Goal: Communication & Community: Answer question/provide support

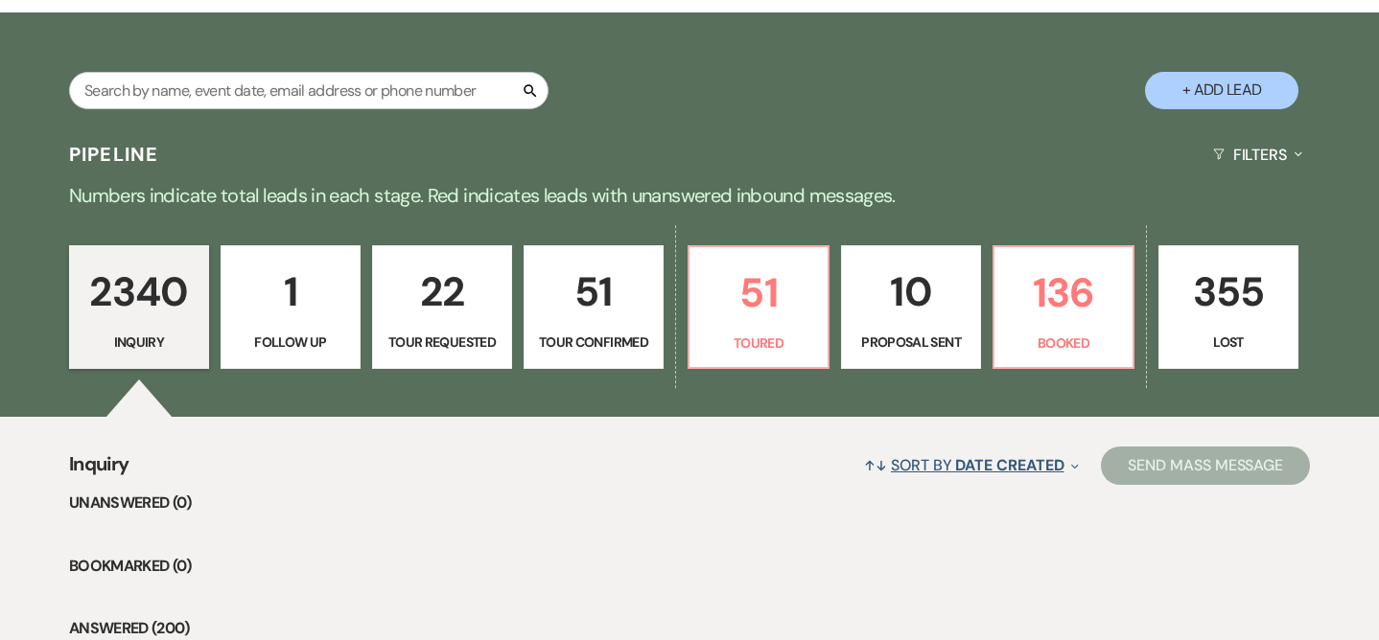
scroll to position [333, 0]
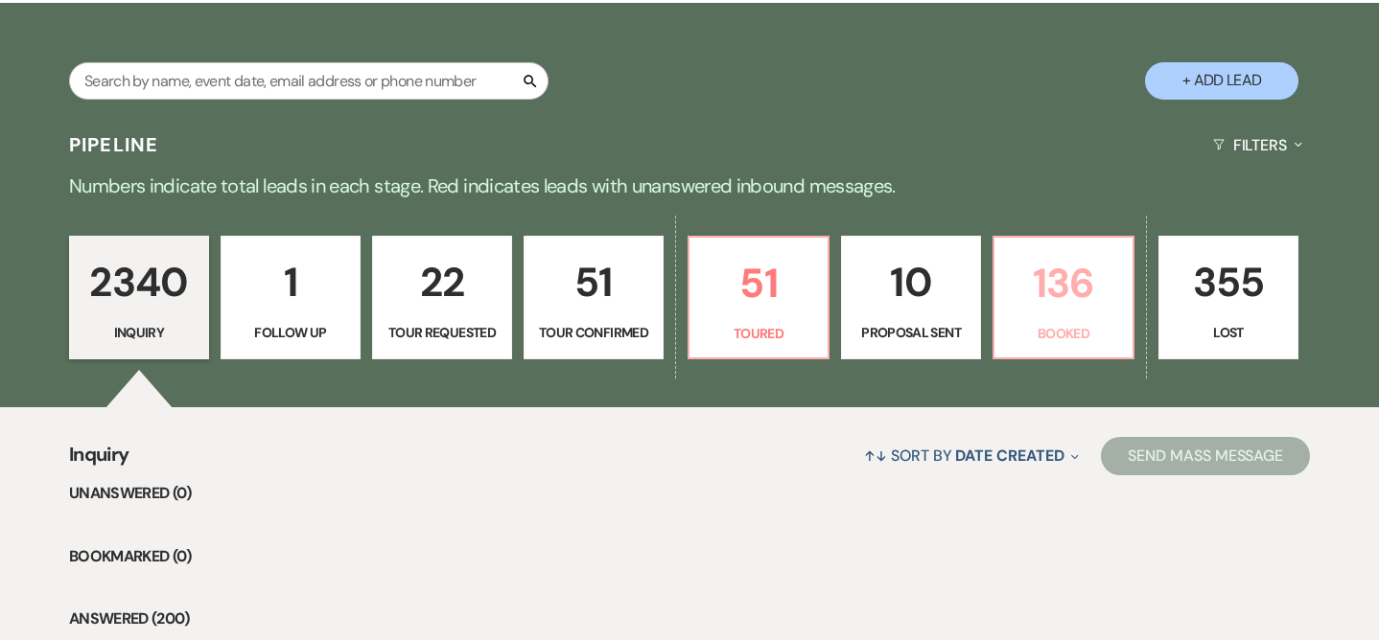
click at [1023, 323] on p "Booked" at bounding box center [1063, 333] width 115 height 21
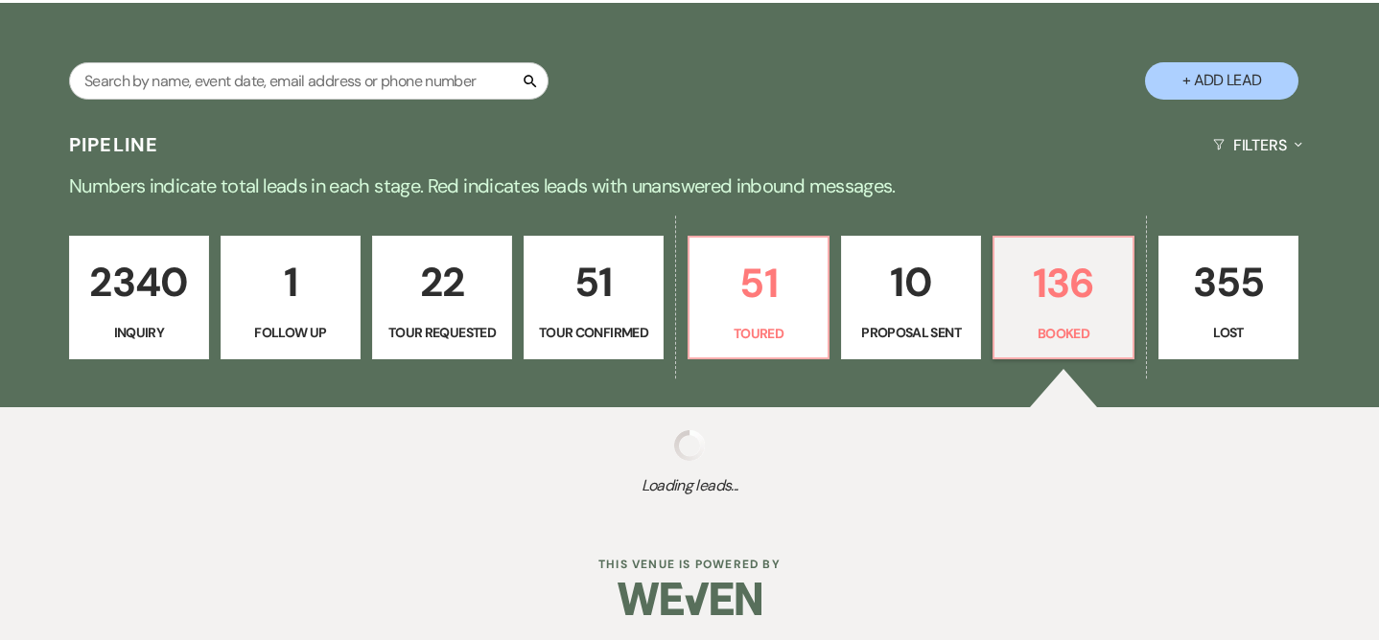
select select "7"
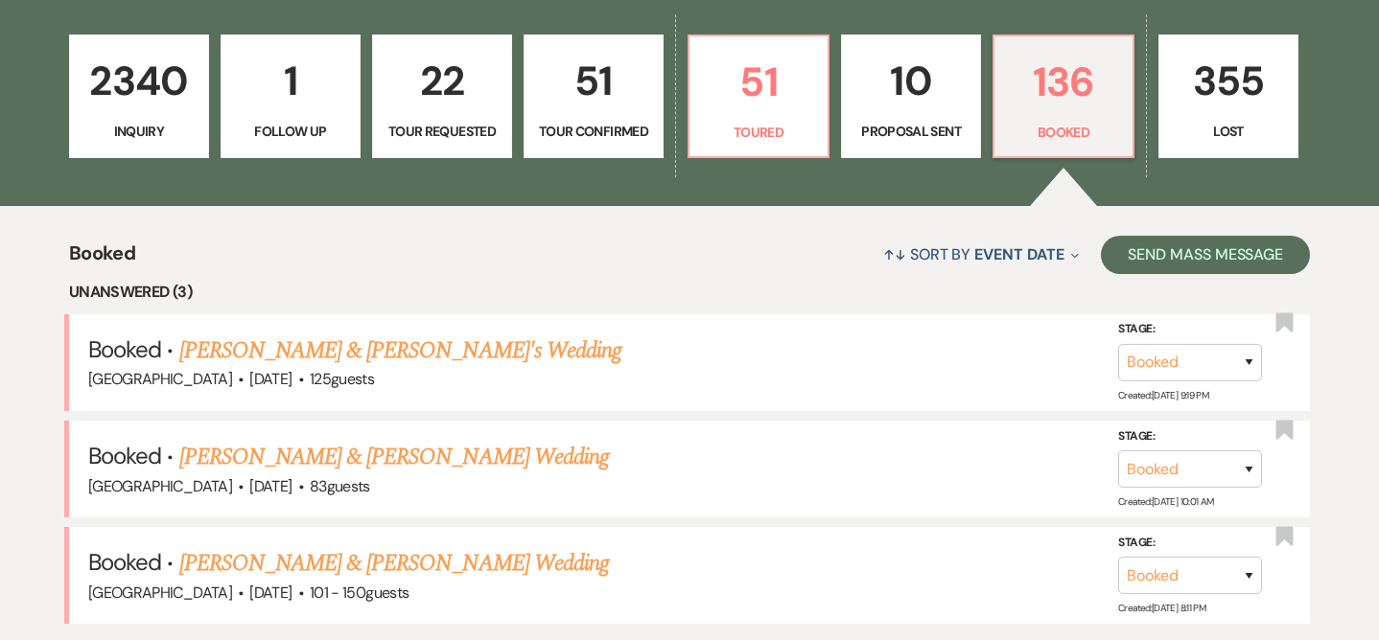
scroll to position [539, 0]
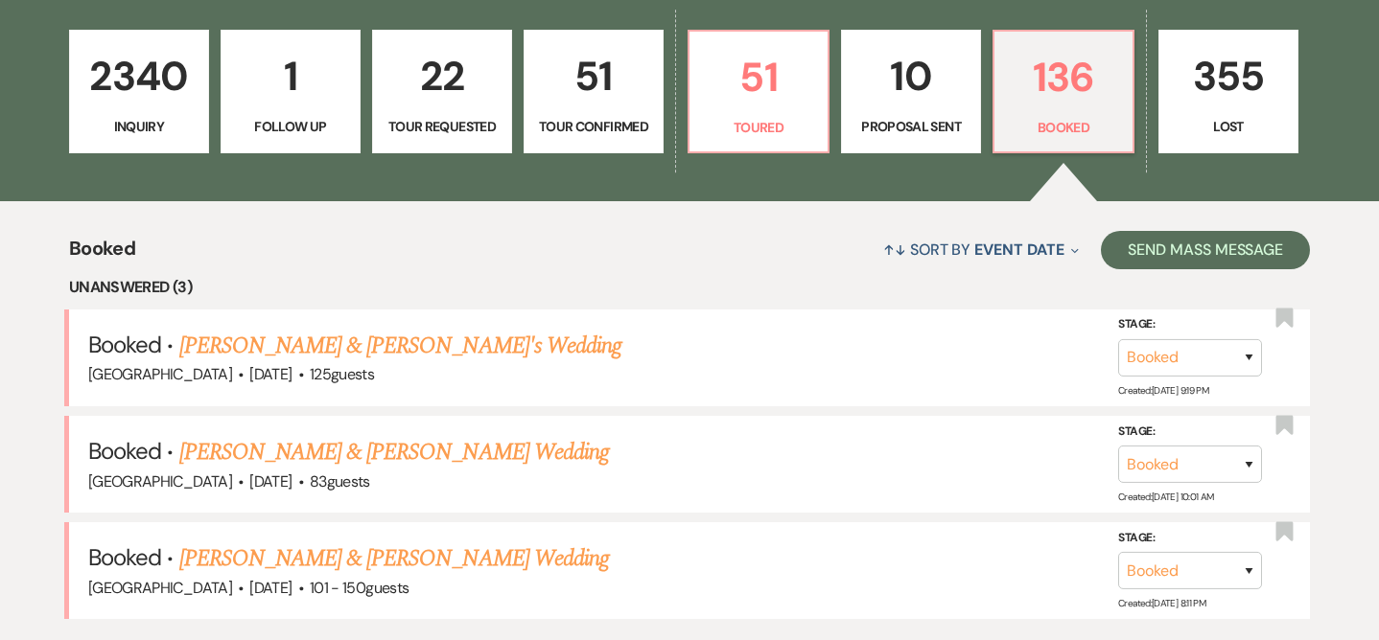
click at [442, 350] on link "[PERSON_NAME] & [PERSON_NAME]'s Wedding" at bounding box center [400, 346] width 443 height 35
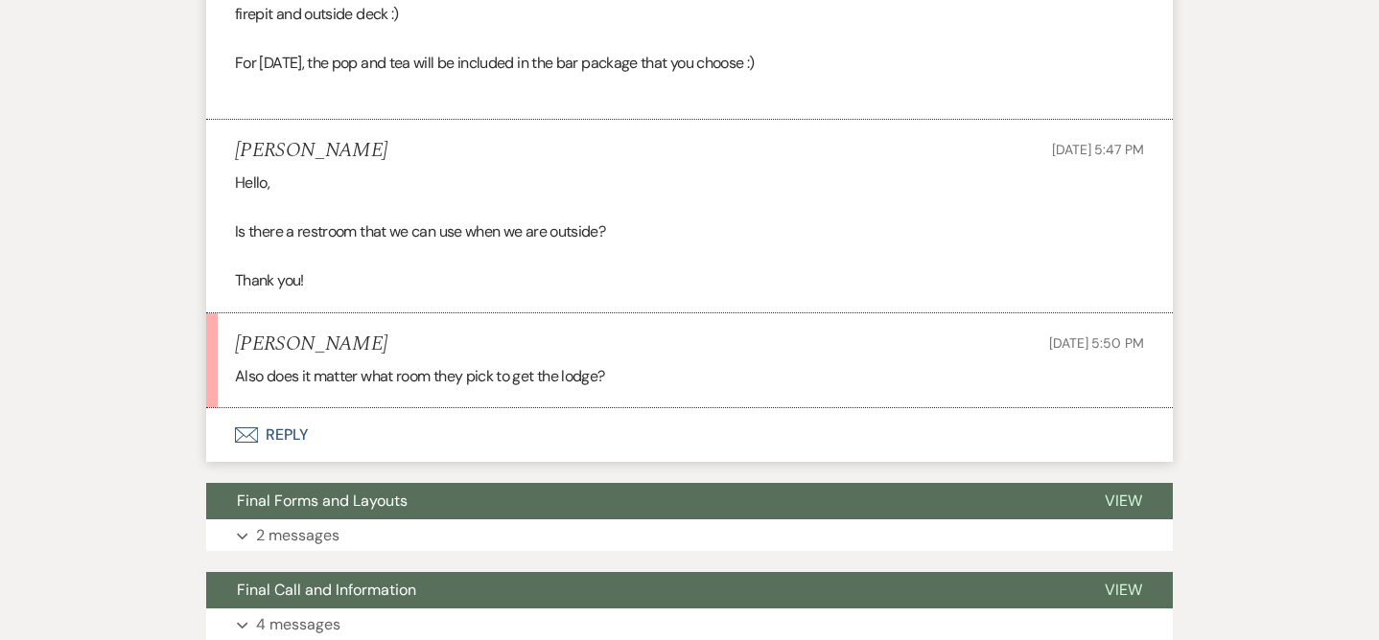
scroll to position [1062, 0]
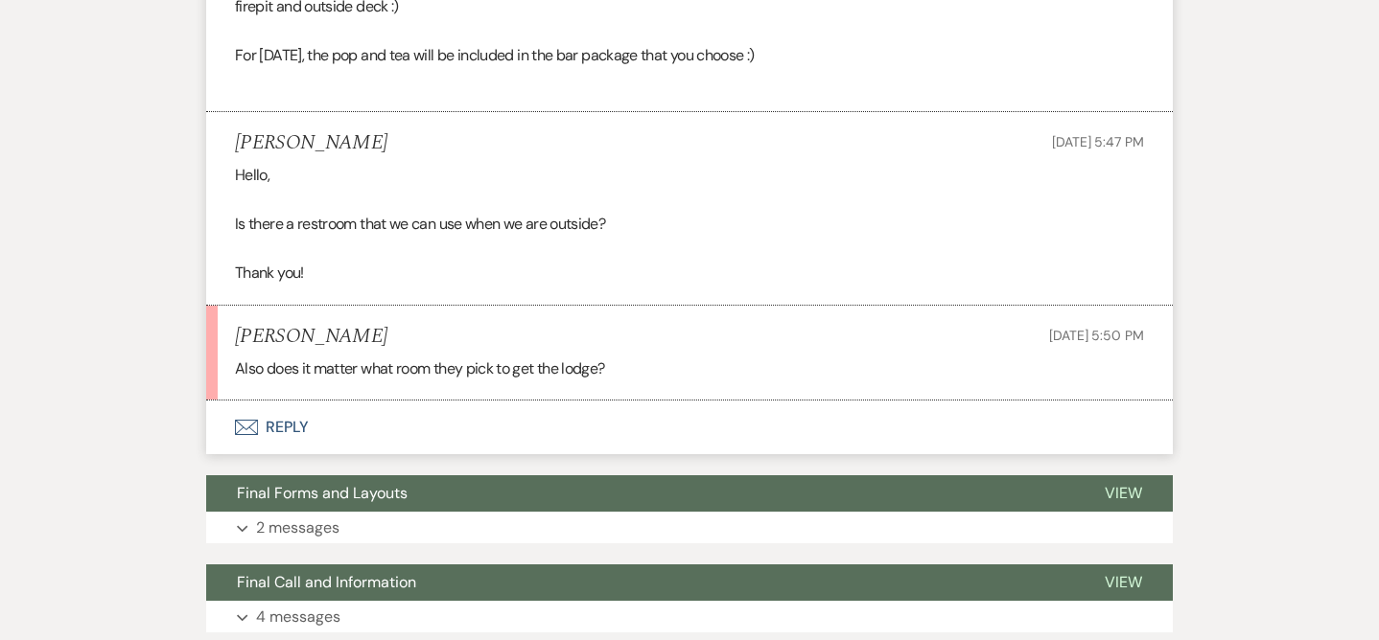
click at [456, 453] on button "Envelope Reply" at bounding box center [689, 428] width 967 height 54
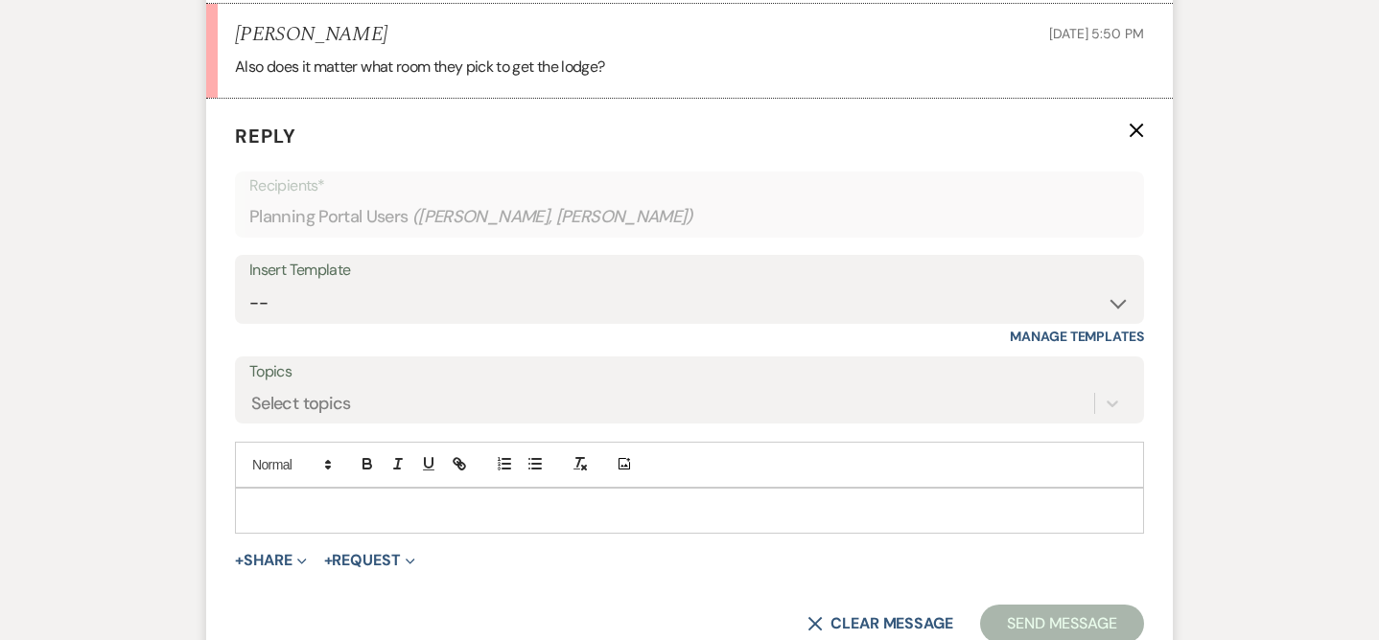
scroll to position [1365, 0]
click at [444, 521] on p at bounding box center [689, 510] width 878 height 21
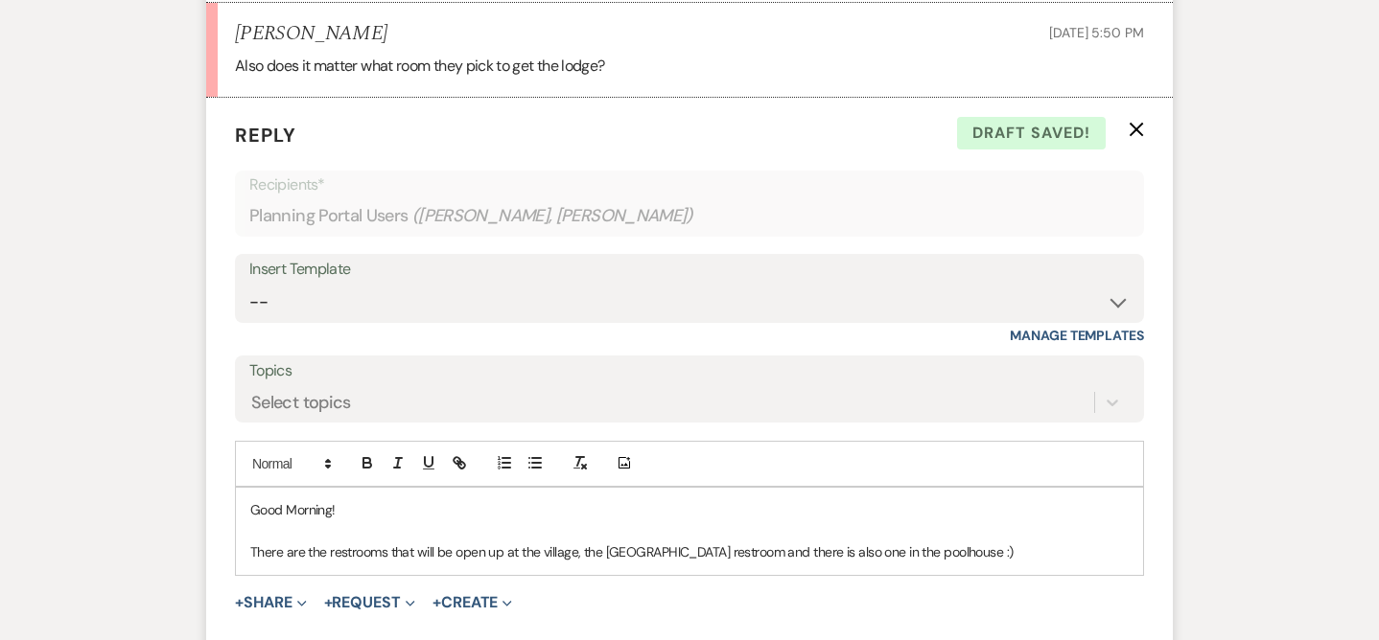
click at [907, 563] on p "There are the restrooms that will be open up at the village, the [GEOGRAPHIC_DA…" at bounding box center [689, 552] width 878 height 21
click at [1021, 563] on p "There are the restrooms that will be open up at the village, the [GEOGRAPHIC_DA…" at bounding box center [689, 552] width 878 height 21
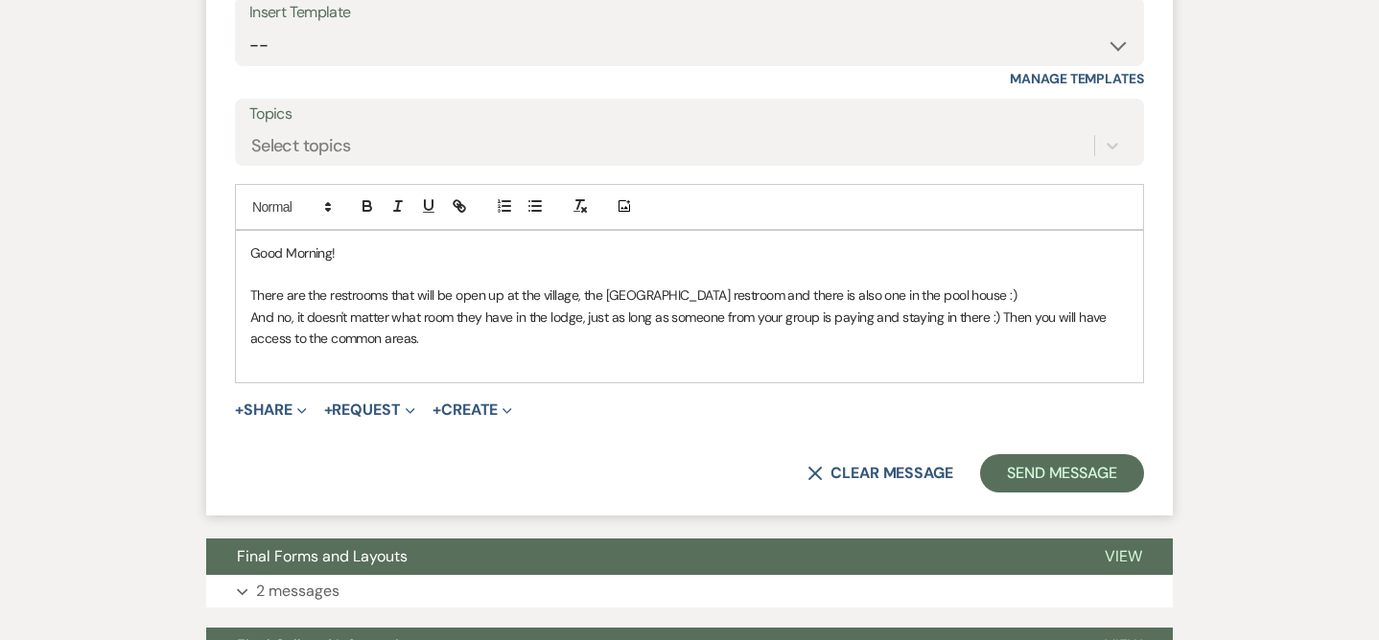
scroll to position [1642, 0]
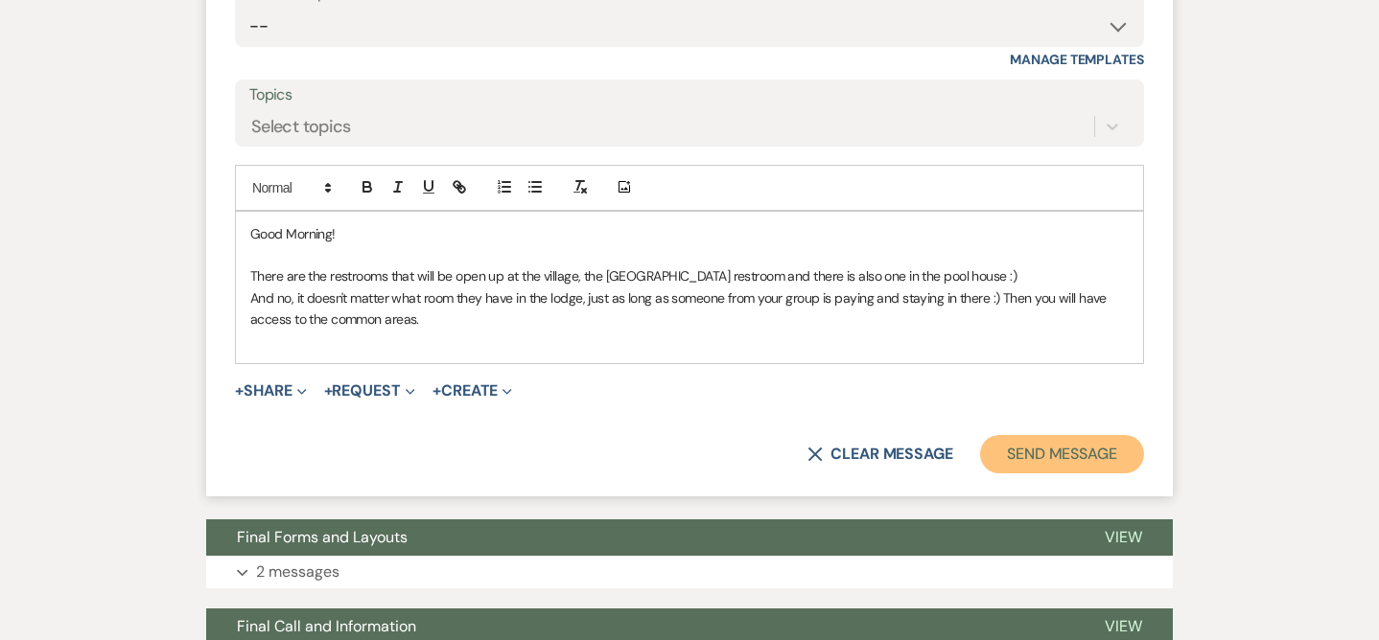
click at [1084, 474] on button "Send Message" at bounding box center [1062, 454] width 164 height 38
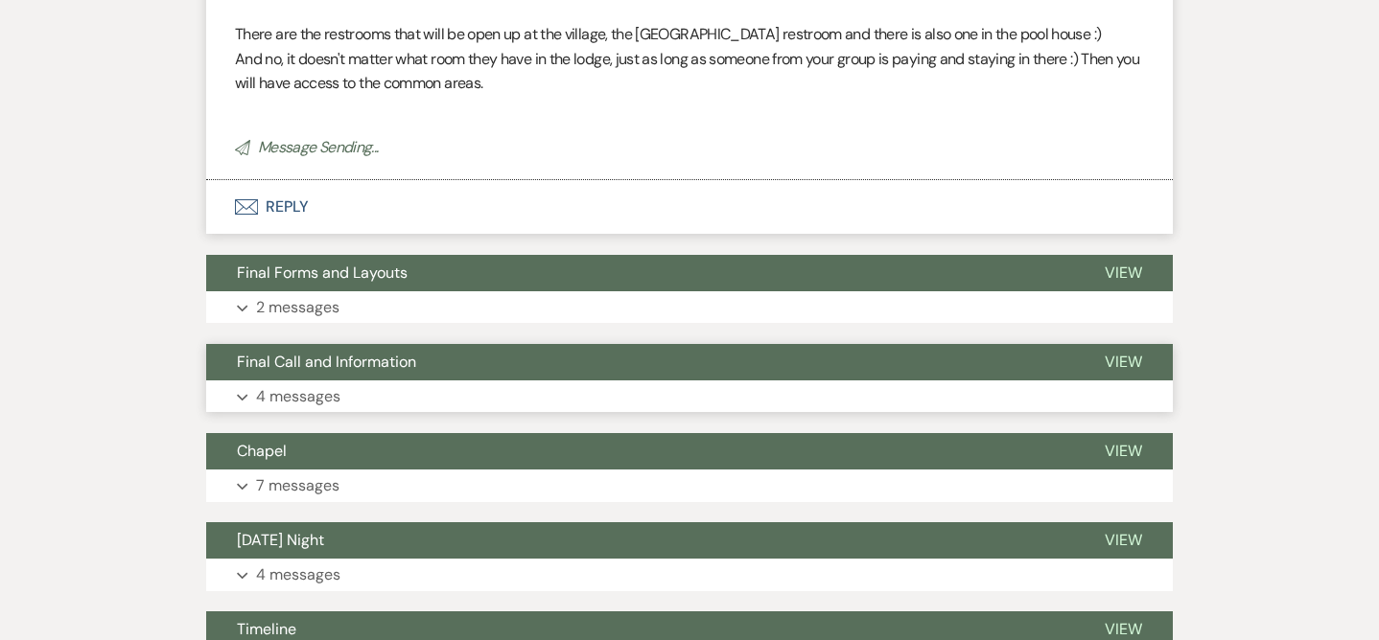
scroll to position [1555, 0]
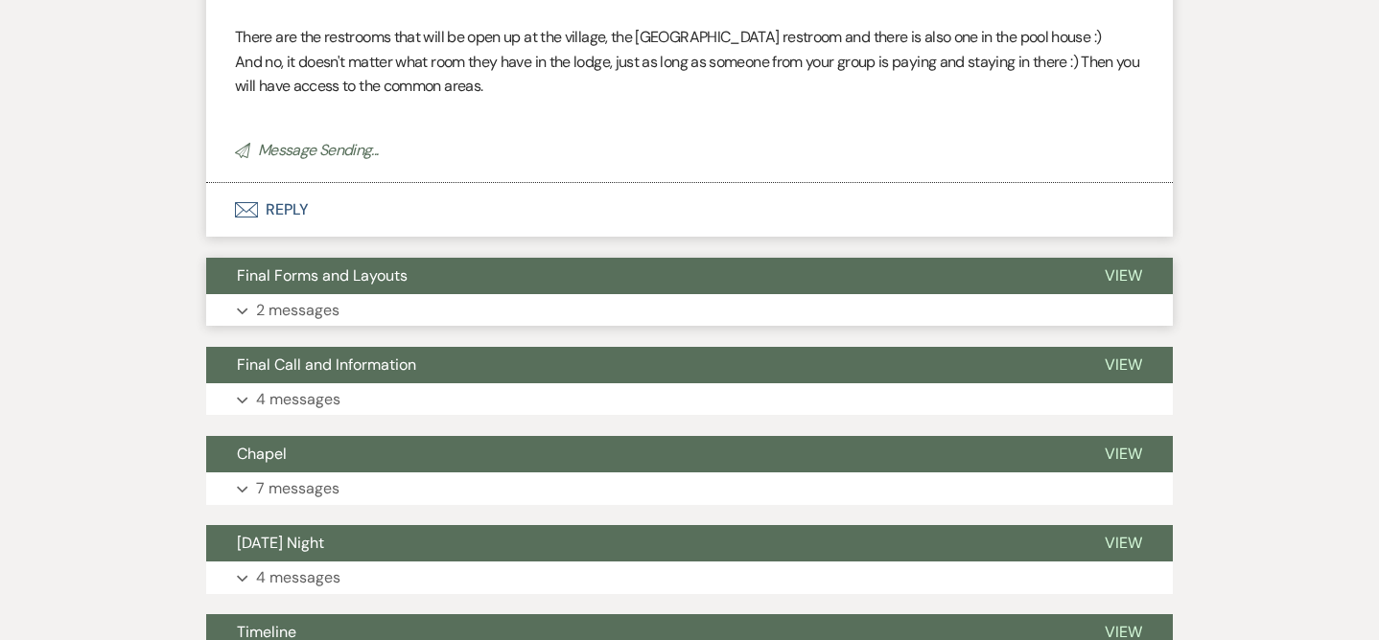
click at [477, 294] on button "Final Forms and Layouts" at bounding box center [640, 276] width 868 height 36
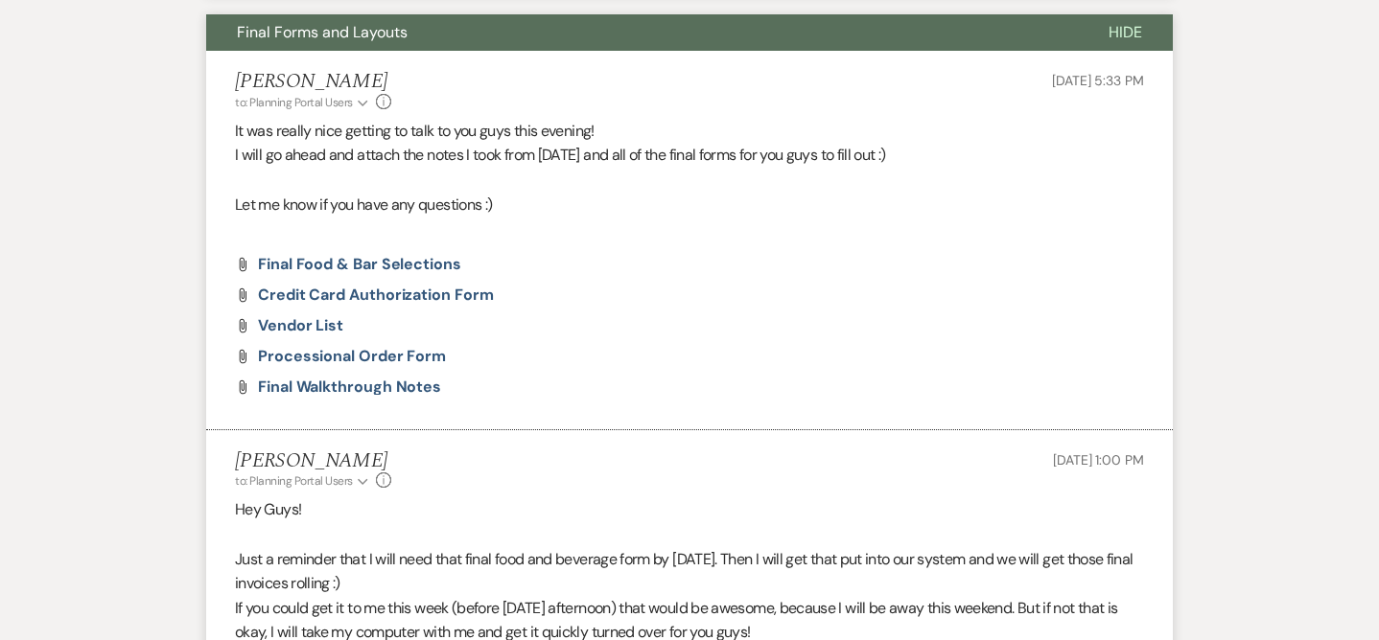
scroll to position [1871, 0]
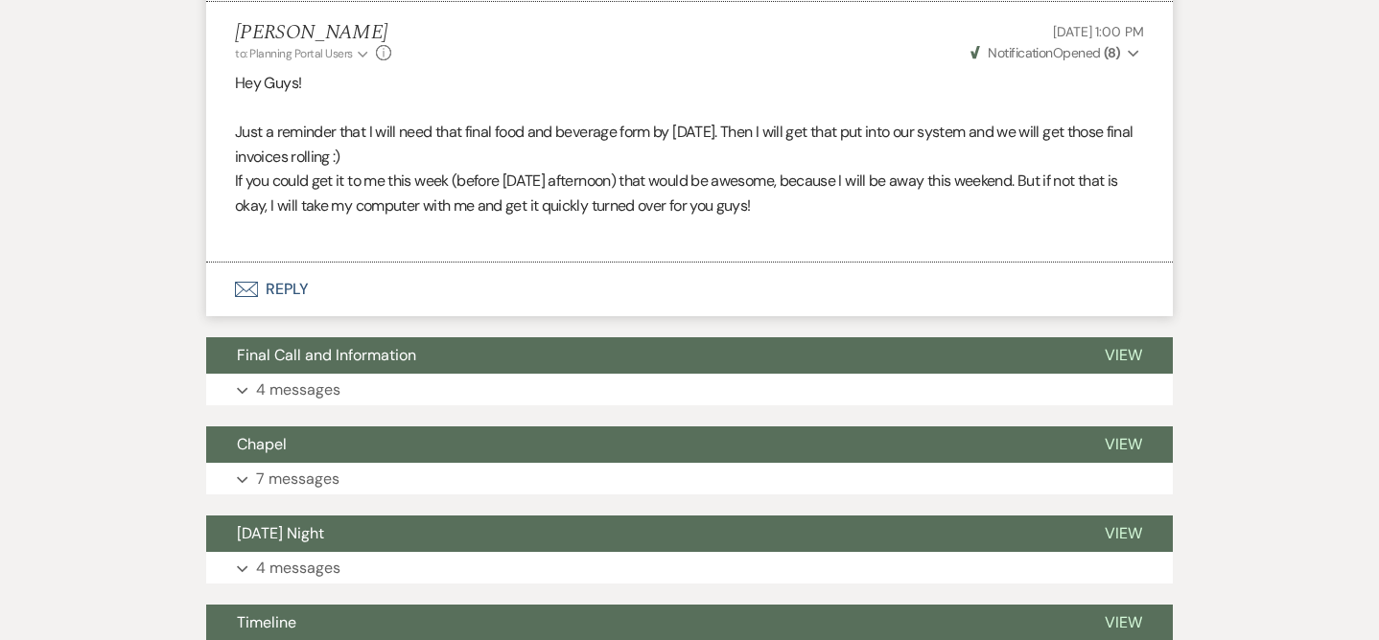
click at [477, 304] on button "Envelope Reply" at bounding box center [689, 290] width 967 height 54
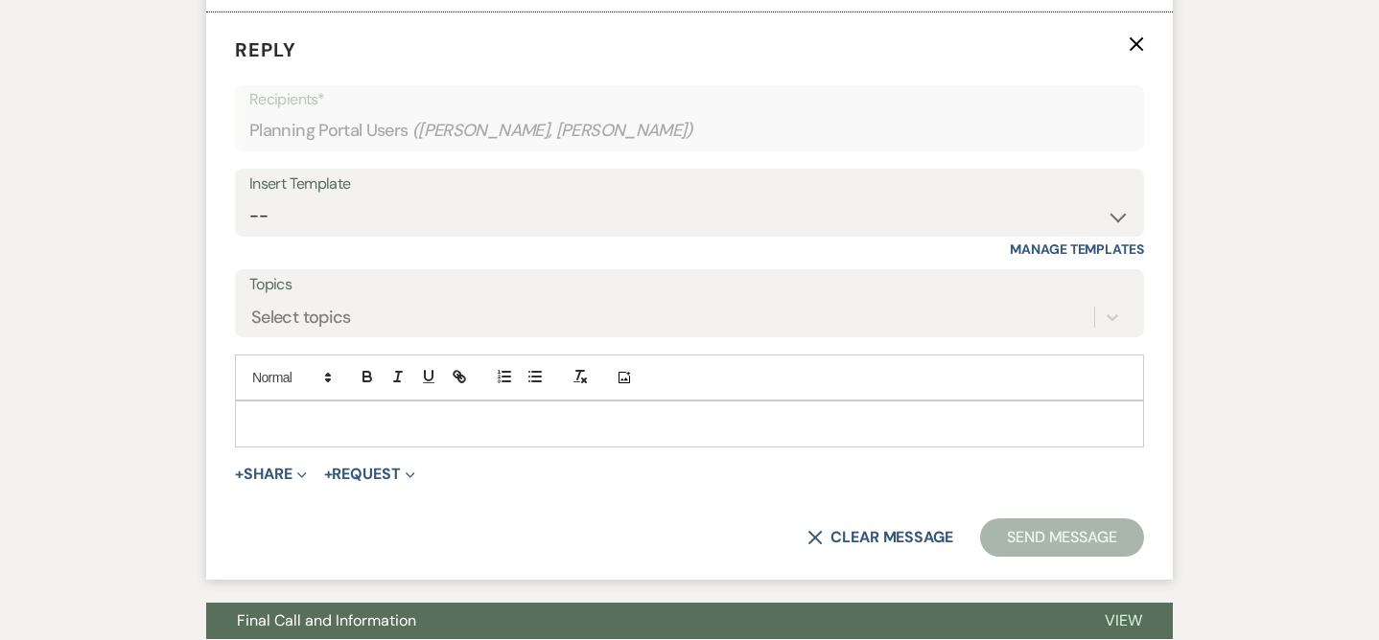
scroll to position [2437, 0]
click at [421, 474] on form "Reply X Recipients* Planning Portal Users ( [PERSON_NAME], [PERSON_NAME] ) Inse…" at bounding box center [689, 296] width 967 height 568
click at [422, 446] on div at bounding box center [689, 424] width 907 height 44
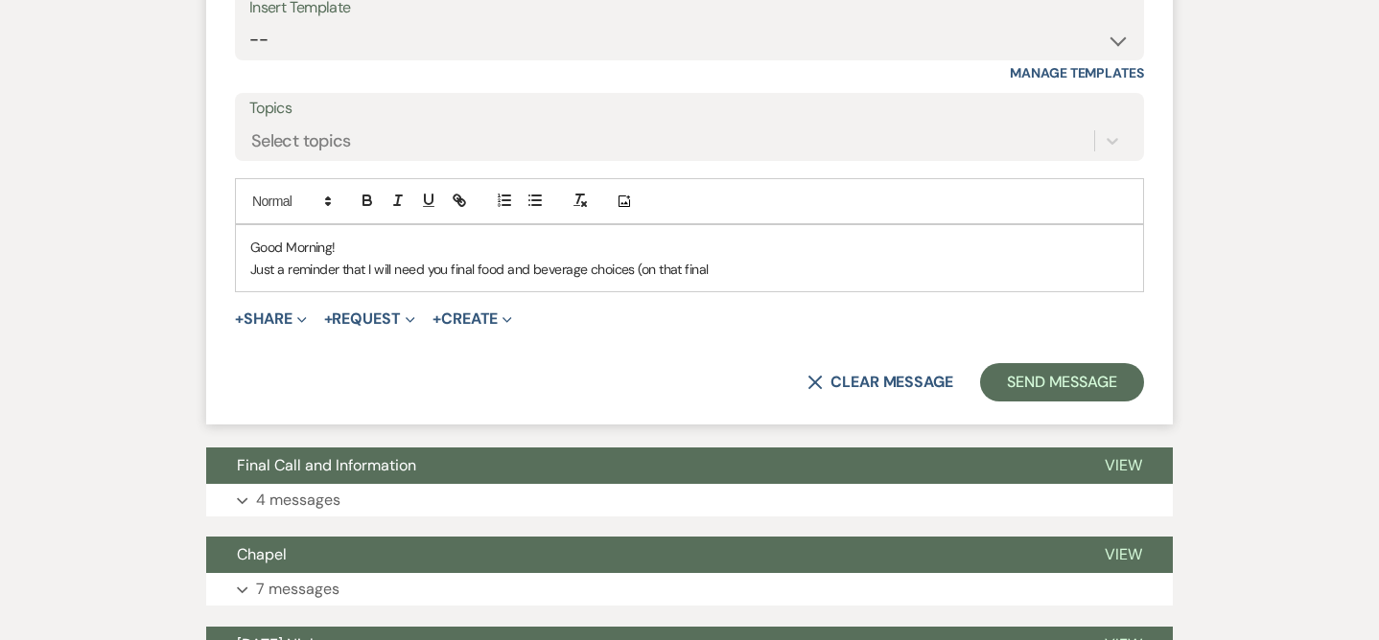
scroll to position [2611, 0]
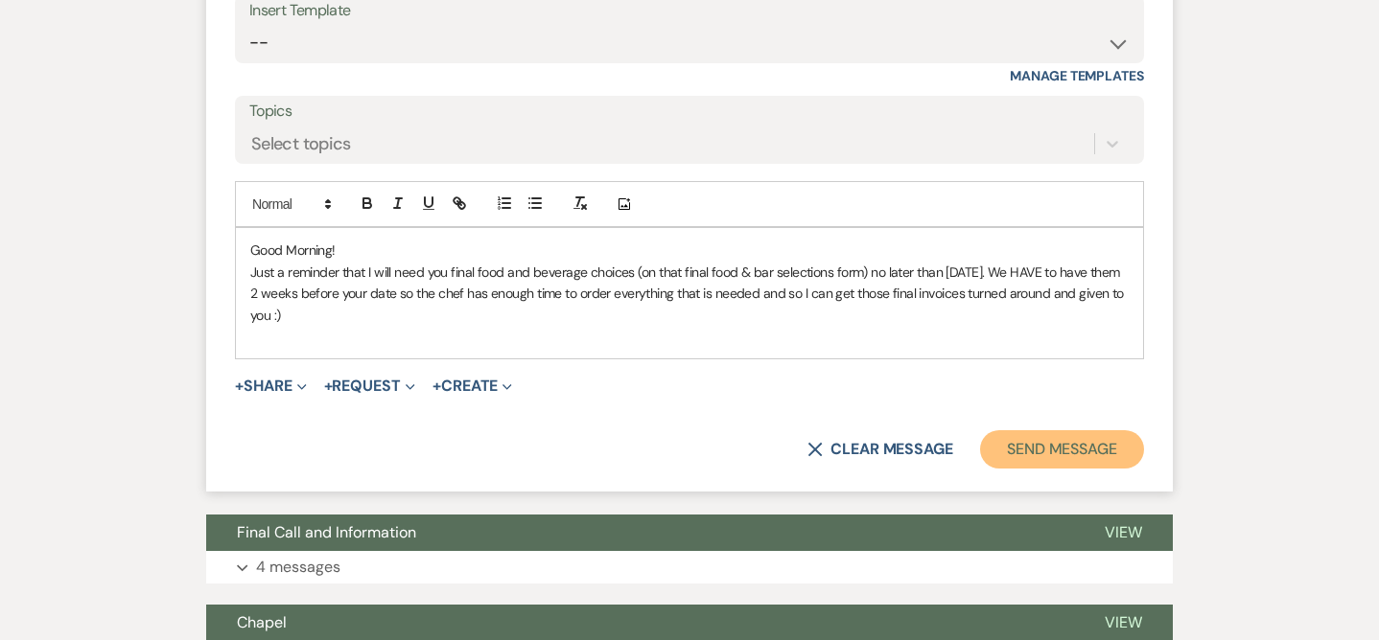
click at [1063, 468] on button "Send Message" at bounding box center [1062, 450] width 164 height 38
